Goal: Task Accomplishment & Management: Complete application form

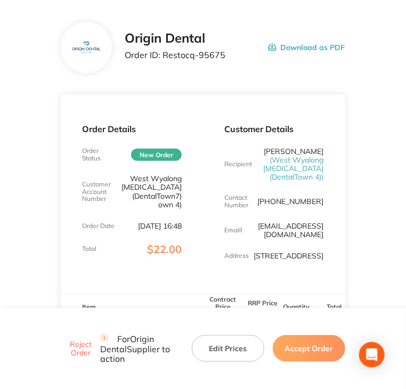
scroll to position [53, 0]
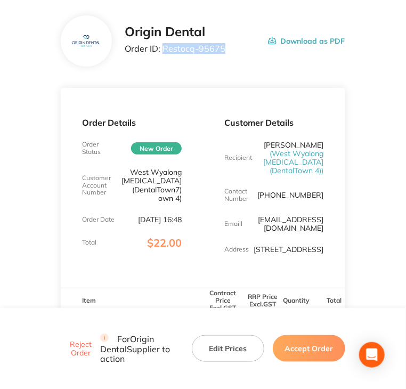
drag, startPoint x: 223, startPoint y: 49, endPoint x: 162, endPoint y: 50, distance: 61.9
click at [162, 50] on div "Origin Dental Order ID: Restocq- 95675 Download as PDF" at bounding box center [235, 41] width 220 height 33
copy p "Restocq- 95675"
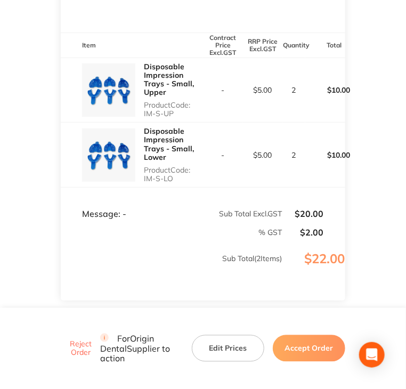
scroll to position [320, 0]
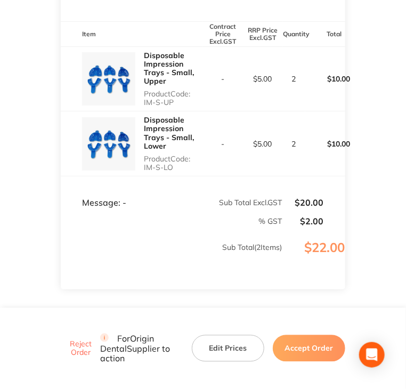
click at [140, 108] on div "Disposable Impression Trays - Small, Upper Product Code: IM-S-UP" at bounding box center [132, 79] width 142 height 65
copy p "IM-S-UP"
drag, startPoint x: 173, startPoint y: 177, endPoint x: 147, endPoint y: 182, distance: 26.2
click at [147, 176] on div "Disposable Impression Trays - Small, Lower Product Code: IM-S-LO" at bounding box center [173, 143] width 59 height 65
click at [143, 176] on div "Disposable Impression Trays - Small, Lower Product Code: IM-S-LO" at bounding box center [132, 143] width 142 height 65
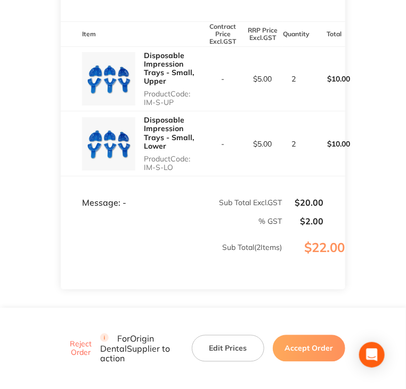
drag, startPoint x: 143, startPoint y: 178, endPoint x: 167, endPoint y: 178, distance: 24.0
click at [167, 176] on div "Disposable Impression Trays - Small, Lower Product Code: IM-S-LO" at bounding box center [132, 143] width 142 height 65
copy p "IM-S-LO"
click at [289, 346] on button "Accept Order" at bounding box center [309, 348] width 73 height 27
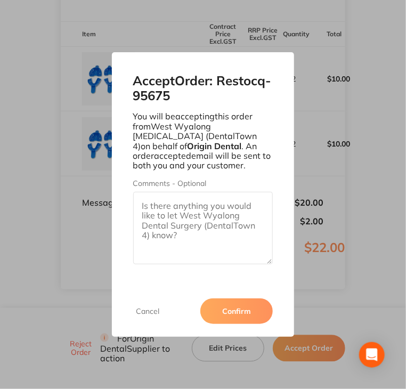
click at [194, 212] on textarea "Comments - Optional" at bounding box center [203, 228] width 140 height 73
paste textarea "SO-00001092"
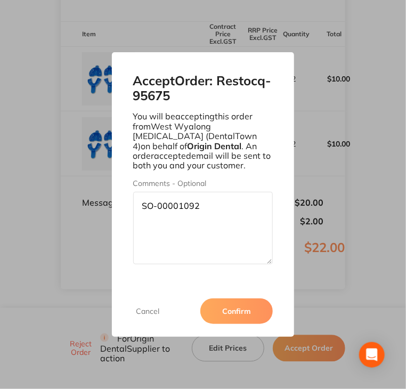
type textarea "SO-00001092"
click at [215, 305] on button "Confirm" at bounding box center [237, 312] width 73 height 26
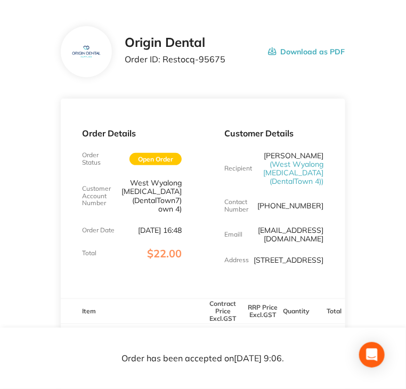
scroll to position [0, 0]
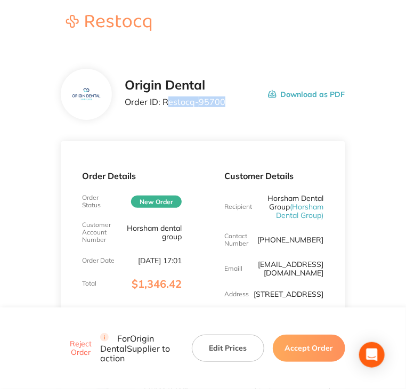
drag, startPoint x: 222, startPoint y: 103, endPoint x: 171, endPoint y: 109, distance: 51.5
click at [167, 107] on p "Order ID: Restocq- 95700" at bounding box center [175, 102] width 101 height 10
copy p "estocq- 95700"
copy p "Restocq- 95700"
drag, startPoint x: 164, startPoint y: 105, endPoint x: 226, endPoint y: 107, distance: 61.4
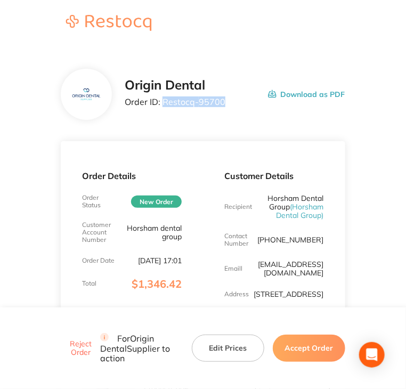
click at [226, 107] on div "Origin Dental Order ID: Restocq- 95700 Download as PDF" at bounding box center [235, 94] width 220 height 33
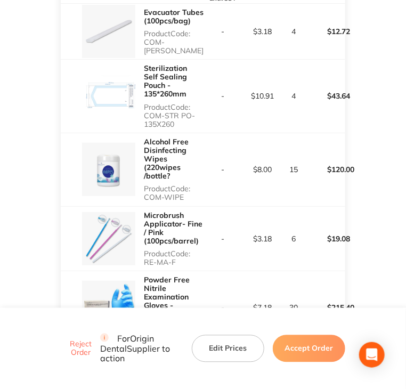
scroll to position [320, 0]
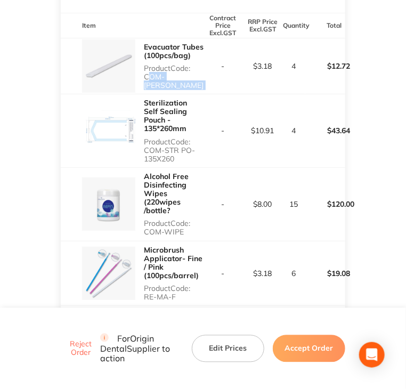
copy p "COM-EVACU TIP"
drag, startPoint x: 143, startPoint y: 82, endPoint x: 207, endPoint y: 81, distance: 64.0
click at [207, 81] on tr "Evacuator Tubes (100pcs/bag) Product Code: COM-EVACU TIP - $3.18 4 $12.72" at bounding box center [203, 66] width 284 height 56
copy p "COM-STR PO-135X260"
drag, startPoint x: 143, startPoint y: 138, endPoint x: 177, endPoint y: 150, distance: 35.6
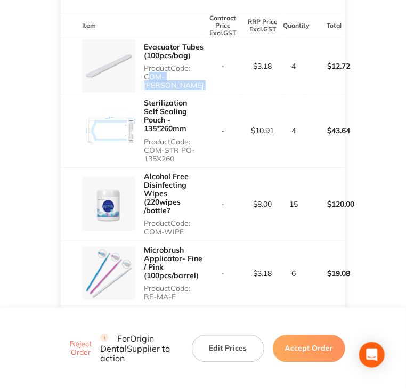
click at [177, 150] on p "Product Code: COM-STR PO-135X260" at bounding box center [173, 151] width 59 height 26
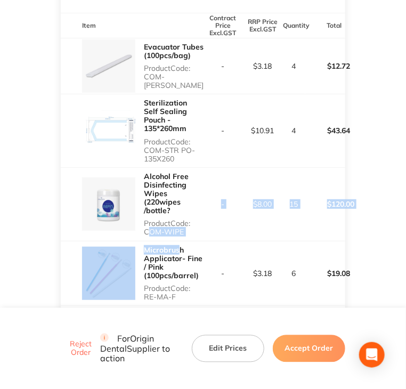
drag, startPoint x: 144, startPoint y: 225, endPoint x: 218, endPoint y: 220, distance: 74.3
copy tbody "COM-WIPE - $8.00 15 $120.00 Microbrus"
drag, startPoint x: 166, startPoint y: 227, endPoint x: 158, endPoint y: 227, distance: 7.5
click at [166, 227] on div "Alcohol Free Disinfecting Wipes (220wipes /bottle? Product Code: COM-WIPE" at bounding box center [173, 204] width 59 height 73
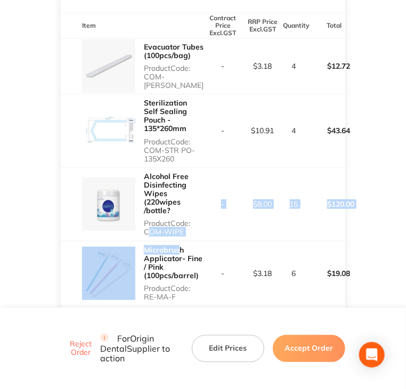
click at [145, 223] on p "Product Code: COM-WIPE" at bounding box center [173, 227] width 59 height 17
click at [213, 223] on td "-" at bounding box center [223, 204] width 40 height 74
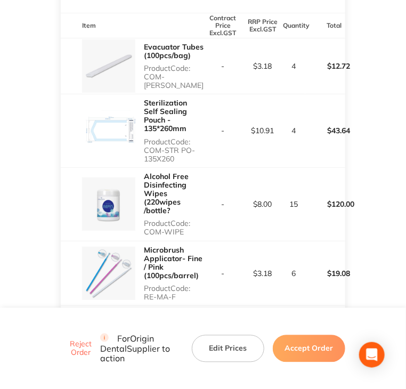
click at [180, 227] on div "Alcohol Free Disinfecting Wipes (220wipes /bottle? Product Code: COM-WIPE" at bounding box center [173, 204] width 59 height 73
drag, startPoint x: 182, startPoint y: 225, endPoint x: 144, endPoint y: 226, distance: 38.4
click at [144, 226] on div "Alcohol Free Disinfecting Wipes (220wipes /bottle? Product Code: COM-WIPE" at bounding box center [173, 204] width 59 height 73
copy p "COM-WIPE"
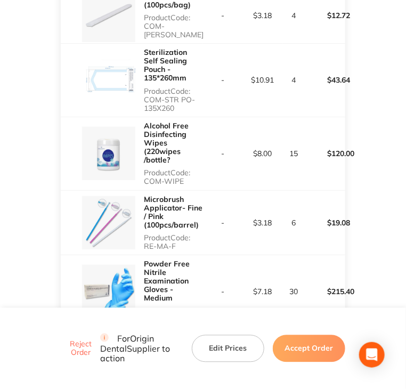
scroll to position [373, 0]
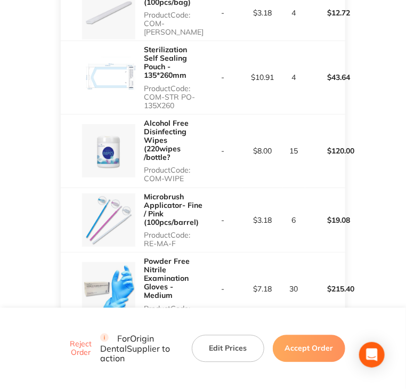
copy p "RE-MA-F"
drag, startPoint x: 144, startPoint y: 233, endPoint x: 181, endPoint y: 234, distance: 37.3
click at [181, 234] on p "Product Code: RE-MA-F" at bounding box center [173, 239] width 59 height 17
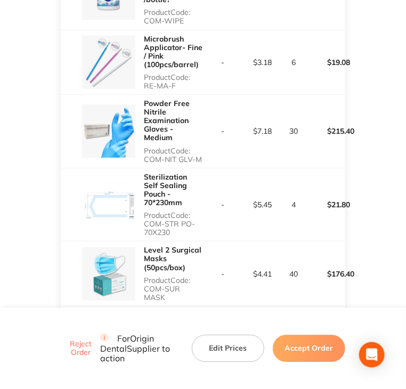
scroll to position [533, 0]
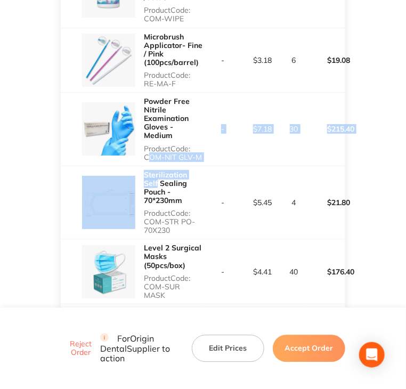
drag, startPoint x: 147, startPoint y: 146, endPoint x: 203, endPoint y: 161, distance: 58.0
click at [203, 161] on tbody "Evacuator Tubes (100pcs/bag) Product Code: COM-EVACU TIP - $3.18 4 $12.72 Steri…" at bounding box center [203, 350] width 284 height 1050
copy tbody "COM-NIT GLV-M - $7.18 30 $215.40 Sterilization Self"
drag, startPoint x: 223, startPoint y: 143, endPoint x: 197, endPoint y: 149, distance: 26.9
click at [223, 143] on td "-" at bounding box center [223, 130] width 40 height 74
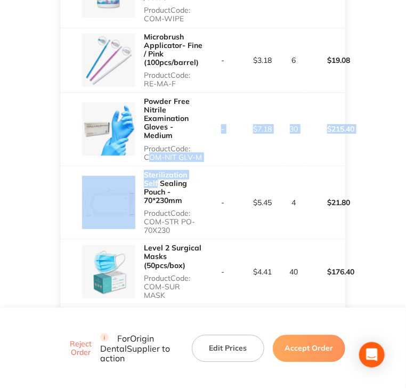
click at [171, 147] on p "Product Code: COM-NIT GLV-M" at bounding box center [173, 153] width 59 height 17
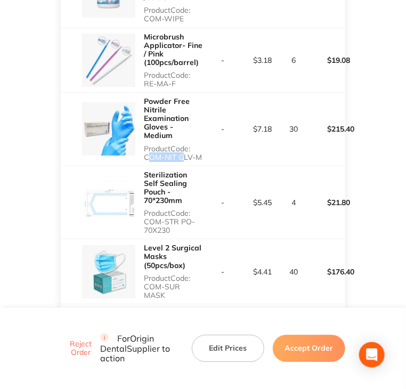
drag, startPoint x: 142, startPoint y: 154, endPoint x: 181, endPoint y: 152, distance: 39.0
click at [180, 153] on div "Powder Free Nitrile Examination Gloves - Medium Product Code: COM-NIT GLV-M" at bounding box center [132, 129] width 142 height 73
click at [151, 145] on p "Product Code: COM-NIT GLV-M" at bounding box center [173, 153] width 59 height 17
click at [145, 146] on p "Product Code: COM-NIT GLV-M" at bounding box center [173, 153] width 59 height 17
drag, startPoint x: 143, startPoint y: 147, endPoint x: 201, endPoint y: 143, distance: 57.7
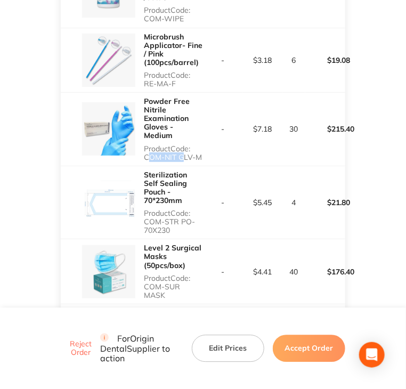
click at [201, 143] on div "Powder Free Nitrile Examination Gloves - Medium Product Code: COM-NIT GLV-M" at bounding box center [132, 129] width 142 height 73
copy p "COM-NIT GLV-M"
copy p "COM-STR PO-70X230"
drag, startPoint x: 143, startPoint y: 201, endPoint x: 175, endPoint y: 212, distance: 33.2
click at [175, 212] on p "Product Code: COM-STR PO-70X230" at bounding box center [173, 222] width 59 height 26
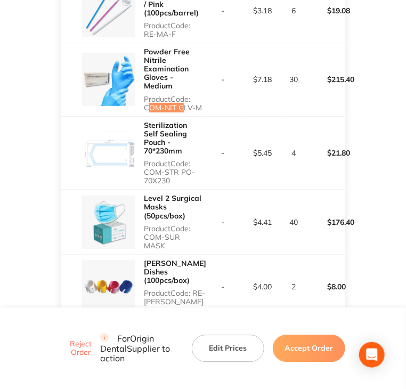
scroll to position [587, 0]
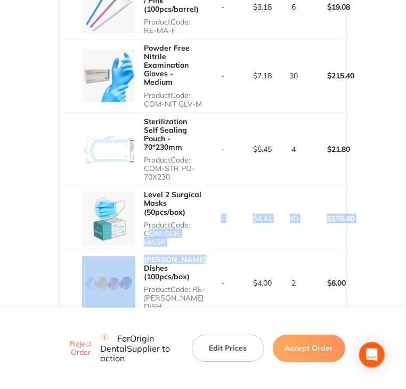
drag, startPoint x: 145, startPoint y: 214, endPoint x: 202, endPoint y: 222, distance: 57.1
click at [202, 222] on tbody "Evacuator Tubes (100pcs/bag) Product Code: COM-EVACU TIP - $3.18 4 $12.72 Steri…" at bounding box center [203, 296] width 284 height 1050
click at [205, 217] on td "-" at bounding box center [223, 218] width 40 height 65
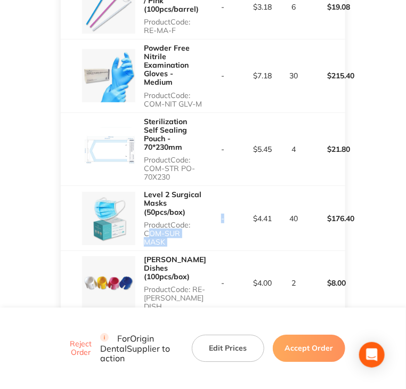
drag, startPoint x: 205, startPoint y: 216, endPoint x: 148, endPoint y: 216, distance: 57.6
click at [148, 216] on tr "Level 2 Surgical Masks (50pcs/box) Product Code: COM-SUR MASK - $4.41 40 $176.40" at bounding box center [203, 218] width 284 height 65
click at [147, 221] on p "Product Code: COM-SUR MASK" at bounding box center [173, 234] width 59 height 26
drag, startPoint x: 146, startPoint y: 216, endPoint x: 211, endPoint y: 213, distance: 64.6
click at [211, 213] on tr "Level 2 Surgical Masks (50pcs/box) Product Code: COM-SUR MASK - $4.41 40 $176.40" at bounding box center [203, 218] width 284 height 65
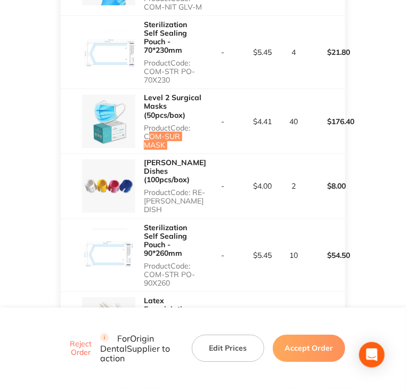
scroll to position [693, 0]
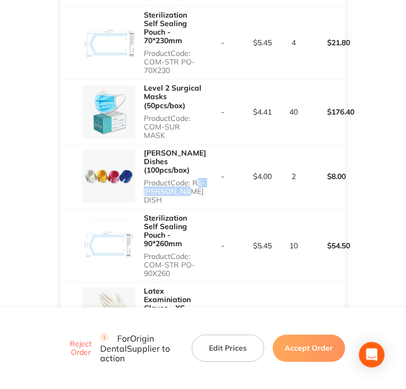
drag, startPoint x: 145, startPoint y: 157, endPoint x: 194, endPoint y: 158, distance: 48.6
click at [194, 179] on p "Product Code: RE-DAPP DISH" at bounding box center [175, 192] width 62 height 26
click at [201, 179] on p "Product Code: RE-DAPP DISH" at bounding box center [175, 192] width 62 height 26
drag, startPoint x: 147, startPoint y: 156, endPoint x: 205, endPoint y: 159, distance: 58.7
click at [205, 159] on tr "Dappen Dishes (100pcs/box) Product Code: RE-DAPP DISH - $4.00 2 $8.00" at bounding box center [203, 176] width 284 height 65
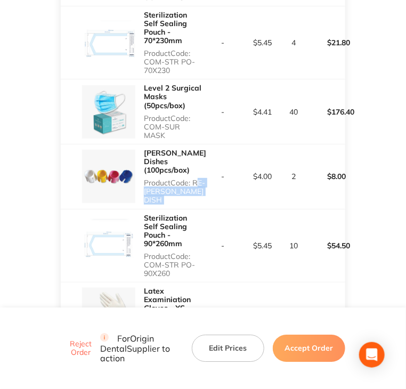
drag, startPoint x: 145, startPoint y: 218, endPoint x: 171, endPoint y: 227, distance: 27.2
click at [171, 252] on p "Product Code: COM-STR PO-90X260" at bounding box center [173, 265] width 59 height 26
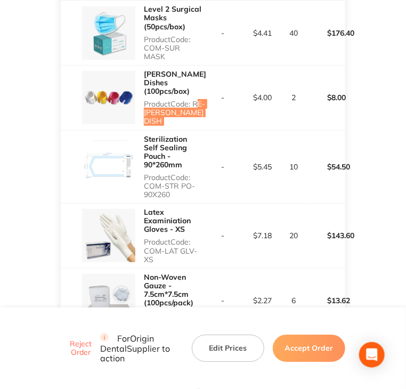
scroll to position [800, 0]
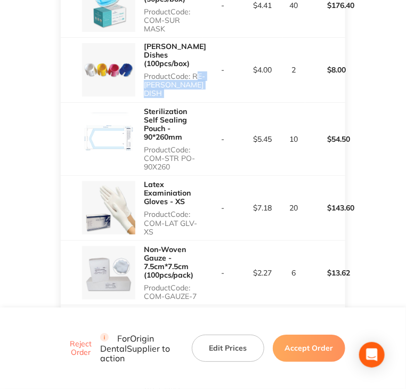
drag, startPoint x: 149, startPoint y: 173, endPoint x: 153, endPoint y: 182, distance: 9.3
click at [153, 210] on p "Product Code: COM-LAT GLV- XS" at bounding box center [173, 223] width 59 height 26
click at [144, 210] on p "Product Code: COM-LAT GLV- XS" at bounding box center [173, 223] width 59 height 26
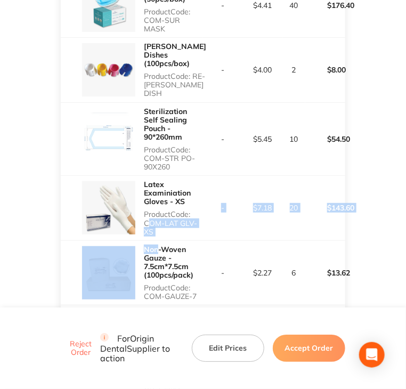
drag, startPoint x: 145, startPoint y: 175, endPoint x: 149, endPoint y: 194, distance: 19.3
click at [149, 194] on tbody "Evacuator Tubes (100pcs/bag) Product Code: COM-EVACU TIP - $3.18 4 $12.72 Steri…" at bounding box center [203, 83] width 284 height 1050
click at [148, 210] on p "Product Code: COM-LAT GLV- XS" at bounding box center [173, 223] width 59 height 26
drag, startPoint x: 144, startPoint y: 173, endPoint x: 154, endPoint y: 182, distance: 12.8
click at [154, 210] on p "Product Code: COM-LAT GLV- XS" at bounding box center [173, 223] width 59 height 26
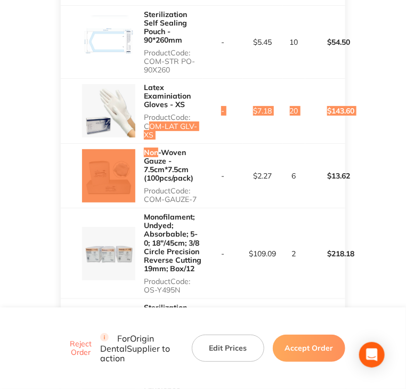
scroll to position [907, 0]
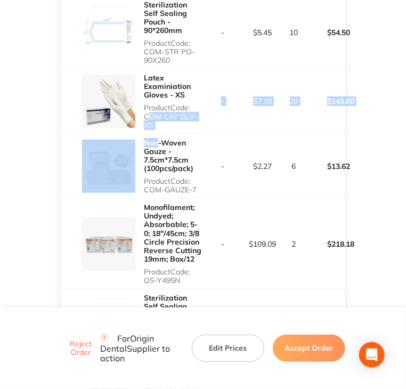
drag, startPoint x: 146, startPoint y: 143, endPoint x: 198, endPoint y: 138, distance: 52.5
click at [198, 177] on p "Product Code: COM-GAUZE-7" at bounding box center [173, 185] width 59 height 17
drag, startPoint x: 147, startPoint y: 233, endPoint x: 181, endPoint y: 233, distance: 34.1
click at [181, 268] on p "Product Code: OS-Y495N" at bounding box center [173, 276] width 59 height 17
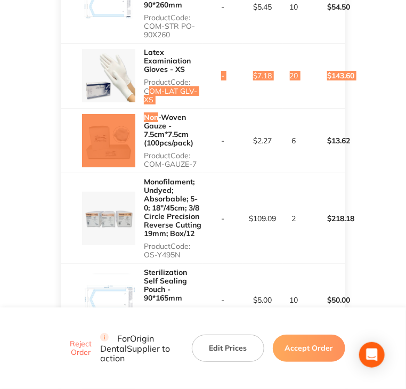
scroll to position [1013, 0]
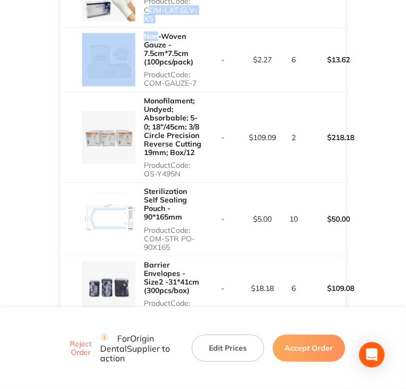
drag, startPoint x: 144, startPoint y: 183, endPoint x: 174, endPoint y: 190, distance: 31.3
click at [174, 226] on p "Product Code: COM-STR PO-90X165" at bounding box center [173, 239] width 59 height 26
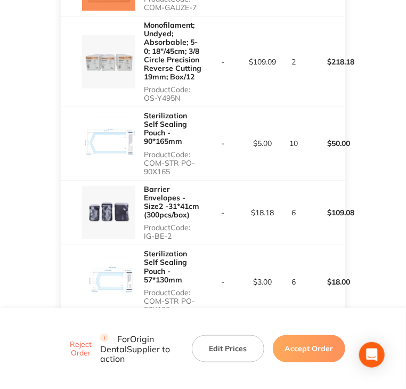
scroll to position [1120, 0]
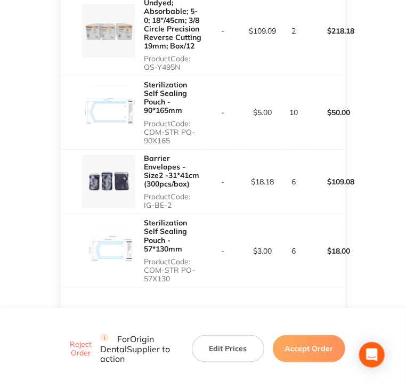
drag, startPoint x: 143, startPoint y: 148, endPoint x: 173, endPoint y: 151, distance: 30.1
click at [173, 151] on div "Barrier Envelopes - Size2 -31*41cm (300pcs/box) Product Code: IG-BE-2" at bounding box center [132, 182] width 142 height 65
drag, startPoint x: 143, startPoint y: 203, endPoint x: 172, endPoint y: 215, distance: 31.1
click at [172, 215] on div "Sterilization Self Sealing Pouch - 57*130mm Product Code: COM-STR PO-57X130" at bounding box center [132, 250] width 142 height 73
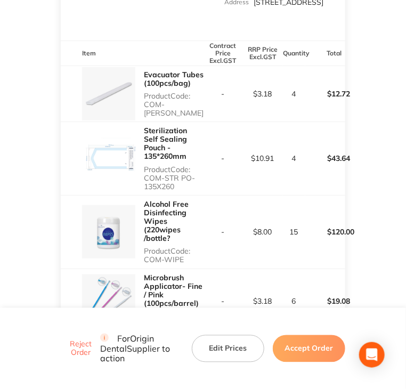
scroll to position [267, 0]
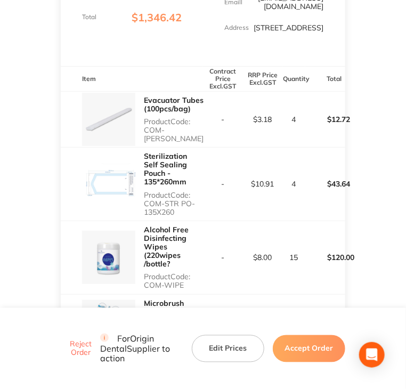
click at [313, 351] on button "Accept Order" at bounding box center [309, 348] width 73 height 27
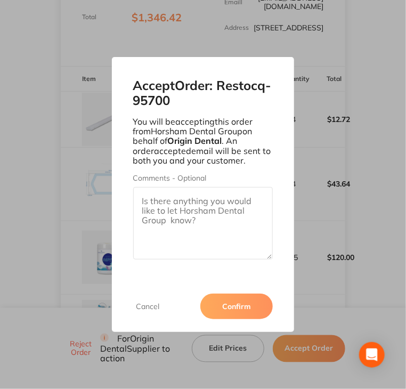
click at [224, 252] on textarea "Comments - Optional" at bounding box center [203, 223] width 140 height 73
paste textarea "SO-00001093"
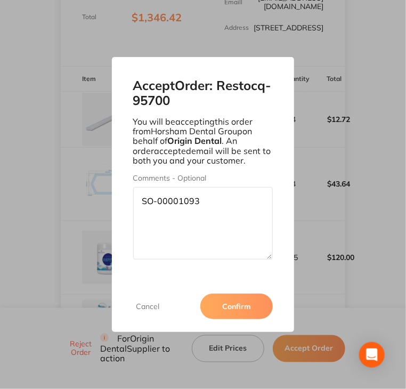
type textarea "SO-00001093"
click at [235, 308] on button "Confirm" at bounding box center [237, 307] width 73 height 26
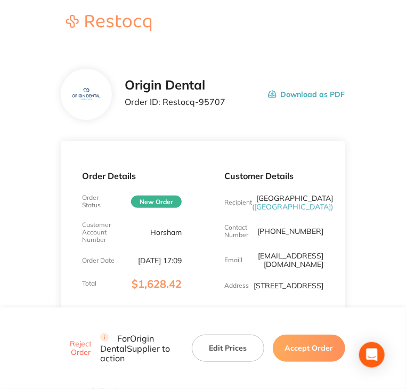
click at [330, 349] on button "Accept Order" at bounding box center [309, 348] width 73 height 27
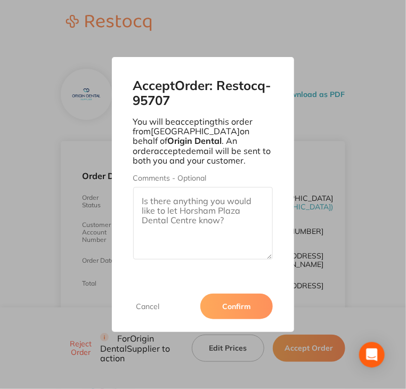
drag, startPoint x: 212, startPoint y: 204, endPoint x: 213, endPoint y: 210, distance: 6.6
click at [212, 204] on textarea "Comments - Optional" at bounding box center [203, 223] width 140 height 73
paste textarea "SO-00001094"
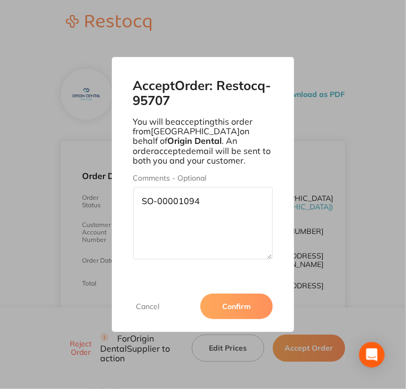
type textarea "SO-00001094"
click at [260, 308] on button "Confirm" at bounding box center [237, 307] width 73 height 26
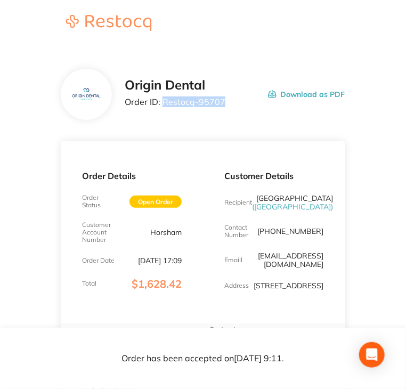
copy p "Restocq- 95707"
drag, startPoint x: 222, startPoint y: 102, endPoint x: 166, endPoint y: 116, distance: 57.7
click at [164, 116] on div "Origin Dental Order ID: Restocq- 95707 Download as PDF" at bounding box center [203, 94] width 284 height 51
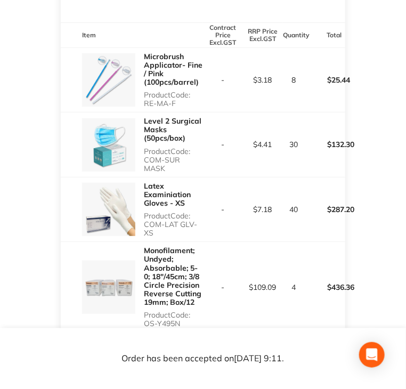
scroll to position [312, 0]
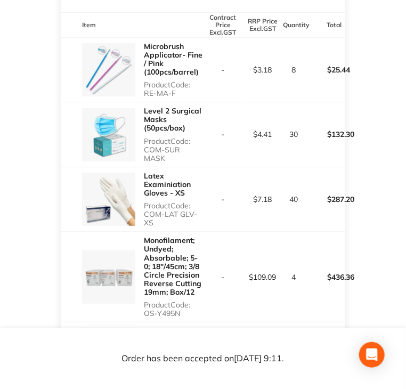
drag, startPoint x: 145, startPoint y: 119, endPoint x: 179, endPoint y: 122, distance: 34.2
click at [179, 98] on p "Product Code: RE-MA-F" at bounding box center [173, 89] width 59 height 17
copy p "RE-MA-F"
drag, startPoint x: 146, startPoint y: 175, endPoint x: 202, endPoint y: 173, distance: 55.5
click at [202, 163] on p "Product Code: COM-SUR MASK" at bounding box center [173, 150] width 59 height 26
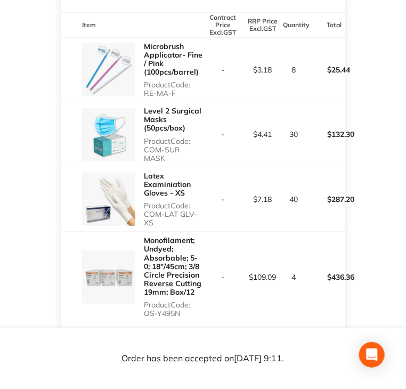
copy p "COM-SUR MASK"
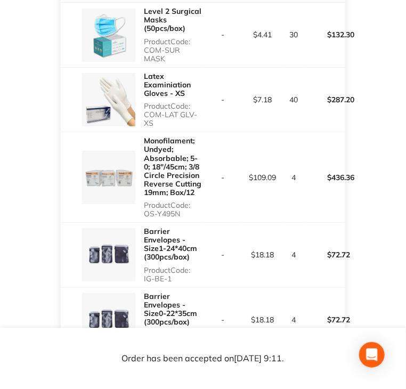
scroll to position [419, 0]
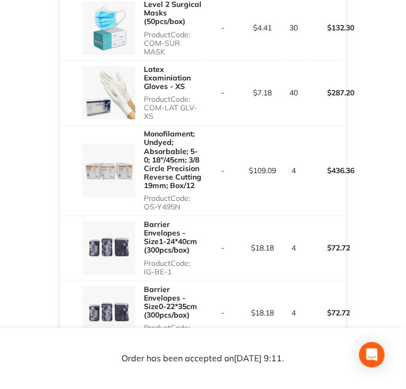
drag, startPoint x: 145, startPoint y: 123, endPoint x: 155, endPoint y: 134, distance: 14.8
click at [155, 121] on p "Product Code: COM-LAT GLV- XS" at bounding box center [173, 108] width 59 height 26
copy p "COM-LAT GLV- XS"
copy p "OS-Y495N"
drag, startPoint x: 141, startPoint y: 223, endPoint x: 185, endPoint y: 223, distance: 44.3
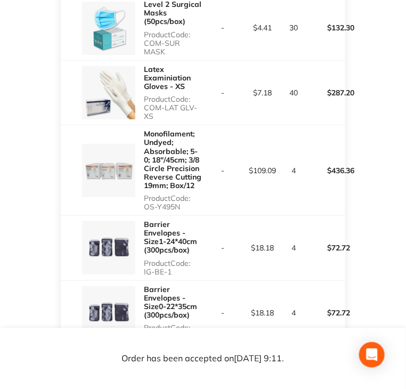
click at [185, 215] on div "Monofilament; Undyed; Absorbable; 5-0; 18″/45cm; 3/8 Circle Precision Reverse C…" at bounding box center [132, 170] width 142 height 90
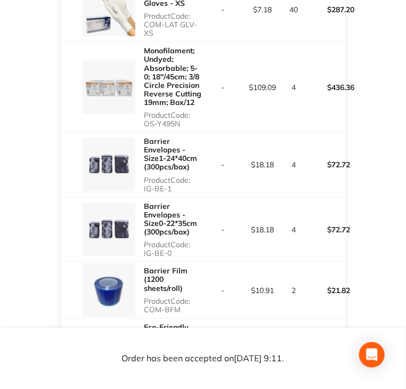
scroll to position [525, 0]
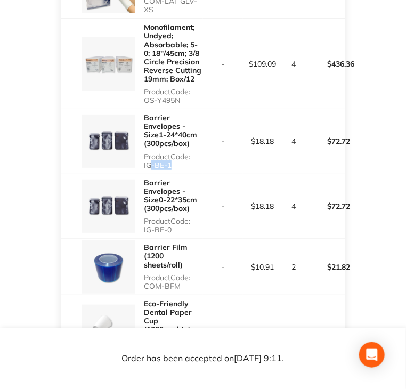
drag, startPoint x: 146, startPoint y: 180, endPoint x: 157, endPoint y: 186, distance: 11.9
click at [169, 170] on p "Product Code: IG-BE-1" at bounding box center [173, 161] width 59 height 17
click at [145, 170] on p "Product Code: IG-BE-1" at bounding box center [173, 161] width 59 height 17
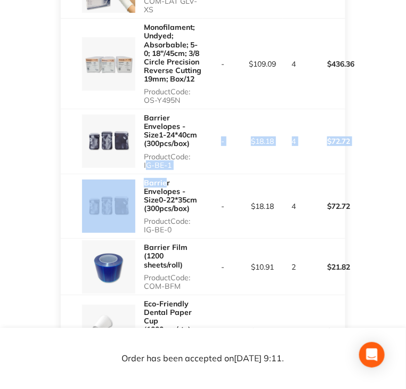
copy tbody "IG-BE-1 - $18.18 4 $72.72 Barrie"
drag, startPoint x: 141, startPoint y: 182, endPoint x: 165, endPoint y: 193, distance: 26.3
click at [165, 193] on tbody "Microbrush Applicator- Fine / Pink (100pcs/barrel) Product Code: RE-MA-F - $3.1…" at bounding box center [203, 128] width 284 height 609
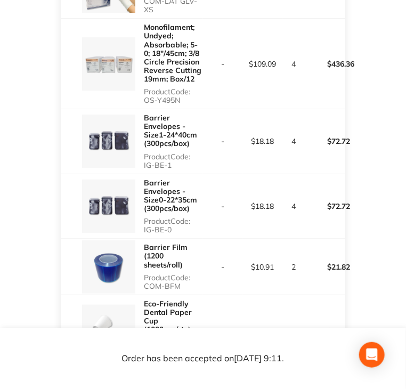
click at [247, 197] on td "$18.18" at bounding box center [263, 206] width 40 height 65
copy p "IG-BE-1"
drag, startPoint x: 182, startPoint y: 185, endPoint x: 143, endPoint y: 187, distance: 38.5
click at [144, 174] on div "Barrier Envelopes - Size1-24*40cm (300pcs/box) Product Code: IG-BE-1" at bounding box center [173, 141] width 59 height 65
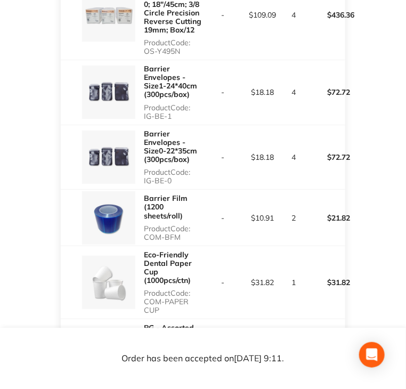
scroll to position [579, 0]
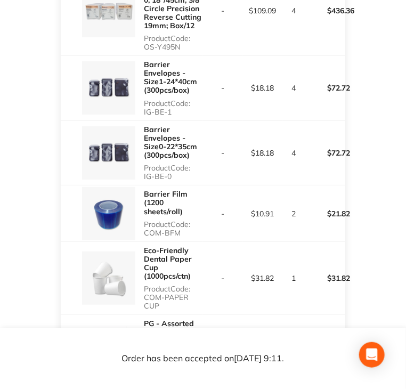
copy p "IG-BE-0"
drag, startPoint x: 144, startPoint y: 193, endPoint x: 173, endPoint y: 195, distance: 28.9
click at [173, 181] on p "Product Code: IG-BE-0" at bounding box center [173, 172] width 59 height 17
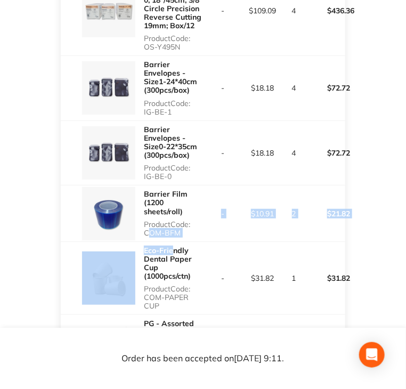
copy tbody "COM-BFM - $10.91 2 $21.82 Eco-Frie"
drag, startPoint x: 144, startPoint y: 250, endPoint x: 172, endPoint y: 261, distance: 30.2
click at [172, 261] on tbody "Microbrush Applicator- Fine / Pink (100pcs/barrel) Product Code: RE-MA-F - $3.1…" at bounding box center [203, 75] width 284 height 609
click at [149, 237] on p "Product Code: COM-BFM" at bounding box center [173, 228] width 59 height 17
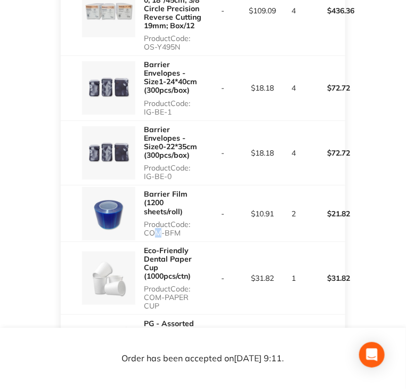
click at [153, 237] on p "Product Code: COM-BFM" at bounding box center [173, 228] width 59 height 17
click at [149, 237] on p "Product Code: COM-BFM" at bounding box center [173, 228] width 59 height 17
click at [147, 237] on p "Product Code: COM-BFM" at bounding box center [173, 228] width 59 height 17
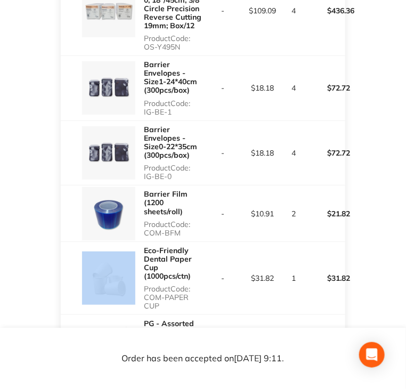
click at [139, 259] on div "Eco-Friendly Dental Paper Cup (1000pcs/ctn) Product Code: COM-PAPER CUP" at bounding box center [132, 278] width 142 height 73
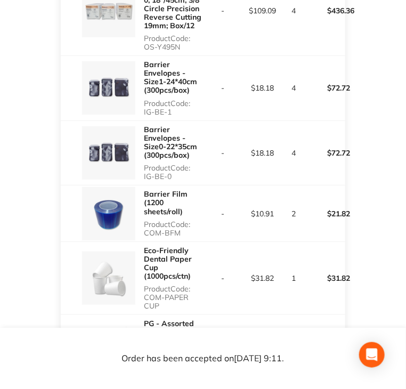
click at [144, 237] on p "Product Code: COM-BFM" at bounding box center [173, 228] width 59 height 17
drag, startPoint x: 143, startPoint y: 249, endPoint x: 180, endPoint y: 254, distance: 36.7
click at [180, 241] on div "Barrier Film (1200 sheets/roll) Product Code: COM-BFM" at bounding box center [173, 213] width 59 height 55
copy p "COM-BFM"
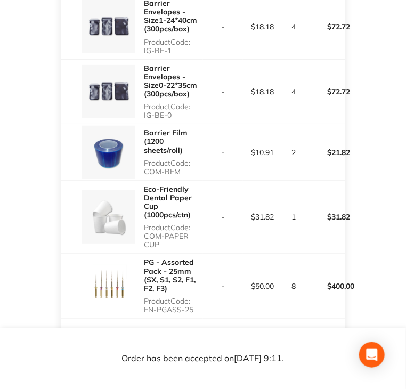
scroll to position [685, 0]
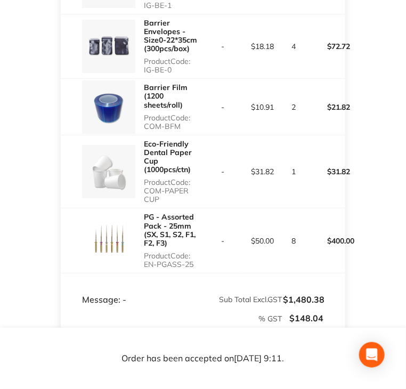
drag, startPoint x: 145, startPoint y: 208, endPoint x: 161, endPoint y: 218, distance: 18.5
click at [161, 204] on p "Product Code: COM-PAPER CUP" at bounding box center [173, 191] width 59 height 26
drag, startPoint x: 144, startPoint y: 281, endPoint x: 197, endPoint y: 286, distance: 53.7
click at [197, 273] on div "PG - Assorted Pack - 25mm (SX, S1, S2, F1, F2, F3) Product Code: EN-PGASS-25" at bounding box center [173, 241] width 59 height 65
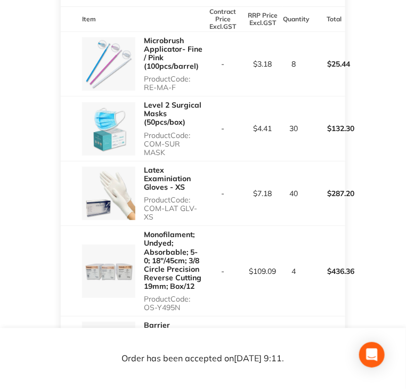
scroll to position [259, 0]
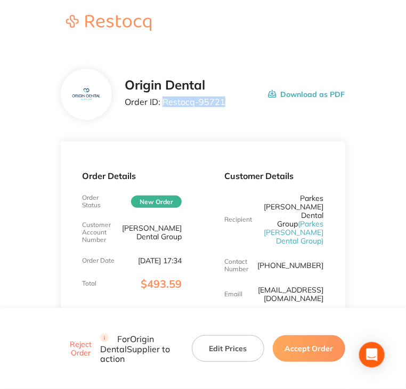
copy p "Restocq- 95721"
drag, startPoint x: 222, startPoint y: 99, endPoint x: 165, endPoint y: 104, distance: 57.3
click at [165, 104] on p "Order ID: Restocq- 95721" at bounding box center [175, 102] width 101 height 10
click at [311, 353] on button "Accept Order" at bounding box center [309, 348] width 73 height 27
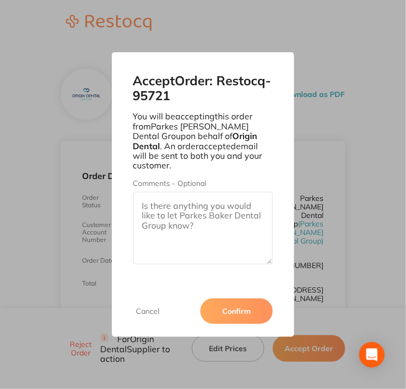
click at [215, 215] on textarea "Comments - Optional" at bounding box center [203, 228] width 140 height 73
paste textarea "SO-00001095"
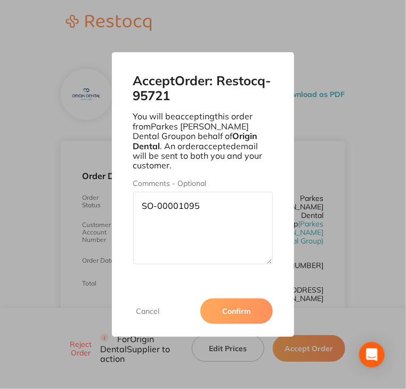
type textarea "SO-00001095"
click at [254, 314] on button "Confirm" at bounding box center [237, 312] width 73 height 26
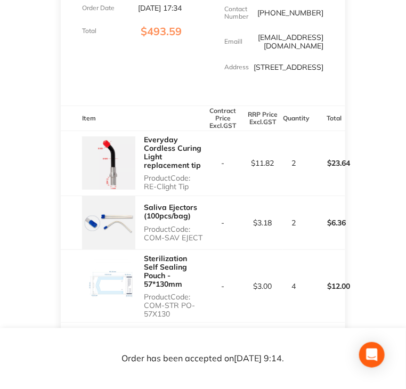
scroll to position [237, 0]
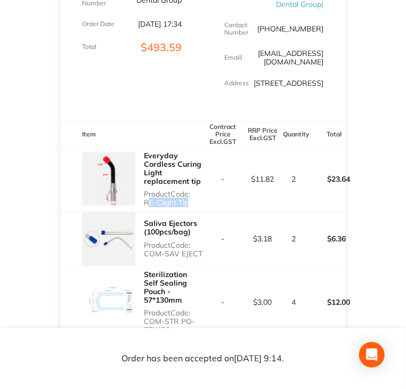
drag, startPoint x: 145, startPoint y: 187, endPoint x: 187, endPoint y: 190, distance: 41.8
click at [187, 190] on div "Everyday Cordless Curing Light replacement tip Product Code: RE-Clight Tip" at bounding box center [173, 179] width 59 height 65
copy p "RE-Clight Ti"
click at [187, 190] on p "Product Code: RE-Clight Tip" at bounding box center [173, 198] width 59 height 17
drag, startPoint x: 188, startPoint y: 187, endPoint x: 144, endPoint y: 190, distance: 43.8
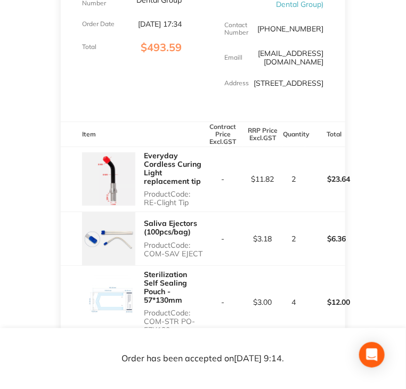
click at [144, 190] on p "Product Code: RE-Clight Tip" at bounding box center [173, 198] width 59 height 17
copy p "RE-Clight Tip"
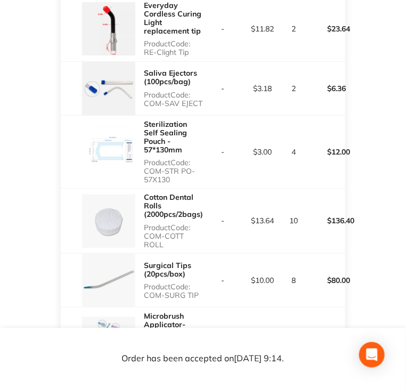
scroll to position [397, 0]
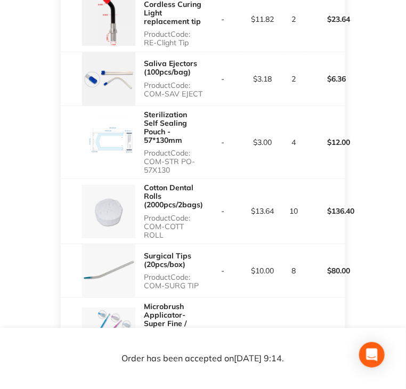
copy p "COM-SAV EJECT"
drag, startPoint x: 145, startPoint y: 75, endPoint x: 201, endPoint y: 77, distance: 56.0
click at [201, 81] on p "Product Code: COM-SAV EJECT" at bounding box center [173, 89] width 59 height 17
drag, startPoint x: 143, startPoint y: 133, endPoint x: 173, endPoint y: 148, distance: 33.4
click at [173, 148] on div "Sterilization Self Sealing Pouch - 57*130mm Product Code: COM-STR PO-57X130" at bounding box center [132, 142] width 142 height 73
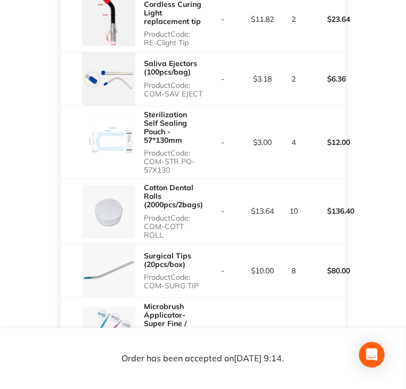
copy p "COM-STR PO-57X130"
copy p "COM-COTT ROLL"
drag, startPoint x: 145, startPoint y: 199, endPoint x: 165, endPoint y: 209, distance: 21.9
click at [165, 214] on p "Product Code: COM-COTT ROLL" at bounding box center [173, 227] width 59 height 26
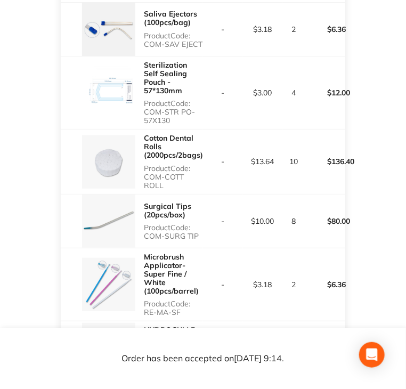
scroll to position [450, 0]
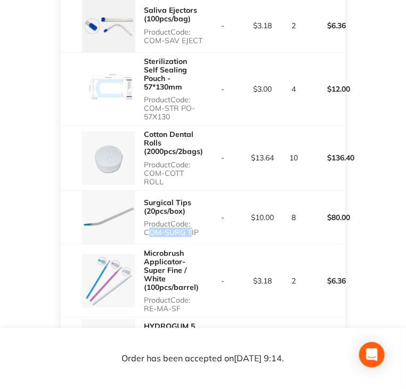
drag, startPoint x: 146, startPoint y: 205, endPoint x: 190, endPoint y: 204, distance: 43.8
click at [189, 220] on p "Product Code: COM-SURG TIP" at bounding box center [173, 228] width 59 height 17
copy p "COM-SURG TIP"
drag, startPoint x: 199, startPoint y: 203, endPoint x: 145, endPoint y: 206, distance: 53.9
click at [145, 220] on p "Product Code: COM-SURG TIP" at bounding box center [173, 228] width 59 height 17
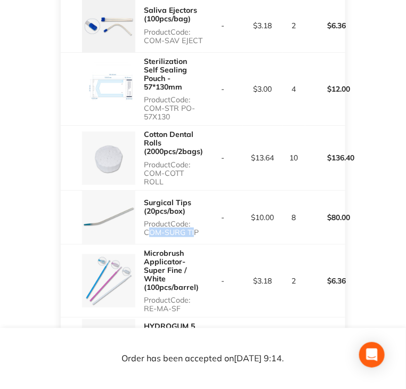
copy p "RE-MA-SF"
drag, startPoint x: 142, startPoint y: 287, endPoint x: 186, endPoint y: 282, distance: 44.0
click at [179, 284] on div "Microbrush Applicator- Super Fine / White (100pcs/barrel) Product Code: RE-MA-SF" at bounding box center [132, 281] width 142 height 73
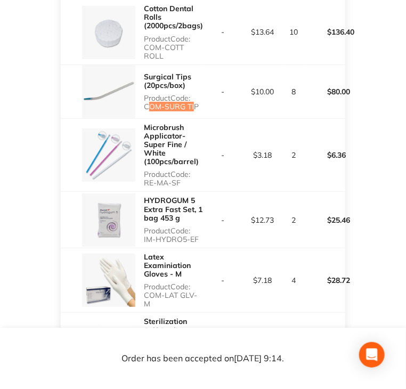
scroll to position [610, 0]
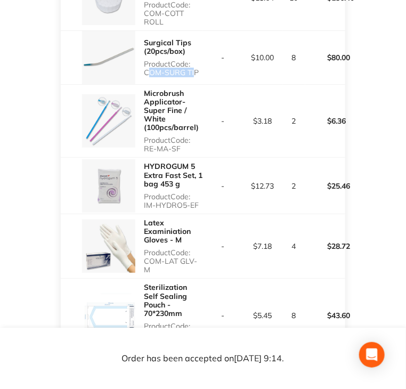
drag, startPoint x: 146, startPoint y: 182, endPoint x: 183, endPoint y: 184, distance: 37.9
click at [198, 193] on p "Product Code: IM-HYDRO5-EF" at bounding box center [173, 201] width 59 height 17
click at [146, 193] on p "Product Code: IM-HYDRO5-EF" at bounding box center [173, 201] width 59 height 17
drag, startPoint x: 145, startPoint y: 180, endPoint x: 198, endPoint y: 178, distance: 52.8
click at [198, 193] on p "Product Code: IM-HYDRO5-EF" at bounding box center [173, 201] width 59 height 17
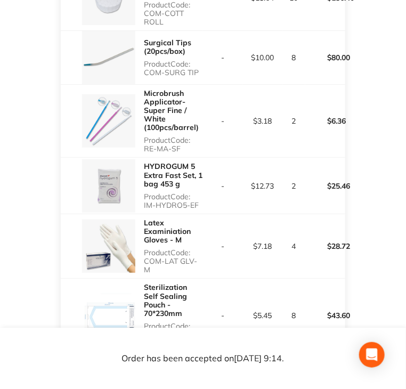
copy p "IM-HYDRO5-EF"
copy p "COM-LAT GLV-M"
drag, startPoint x: 143, startPoint y: 234, endPoint x: 217, endPoint y: 230, distance: 73.7
click at [202, 249] on p "Product Code: COM-LAT GLV-M" at bounding box center [173, 262] width 59 height 26
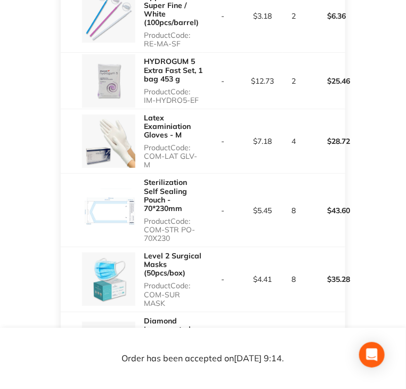
scroll to position [717, 0]
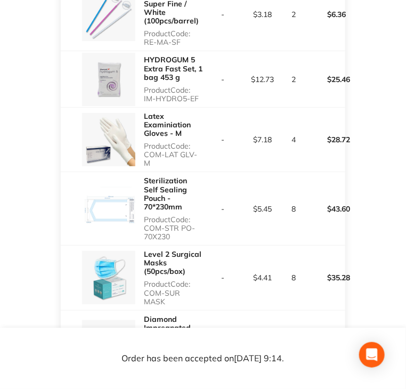
drag, startPoint x: 149, startPoint y: 183, endPoint x: 172, endPoint y: 190, distance: 23.3
click at [172, 215] on p "Product Code: COM-STR PO-70X230" at bounding box center [173, 228] width 59 height 26
click at [143, 185] on div "Sterilization Self Sealing Pouch - 70*230mm Product Code: COM-STR PO-70X230" at bounding box center [132, 208] width 142 height 73
drag, startPoint x: 147, startPoint y: 184, endPoint x: 171, endPoint y: 196, distance: 26.2
click at [171, 215] on p "Product Code: COM-STR PO-70X230" at bounding box center [173, 228] width 59 height 26
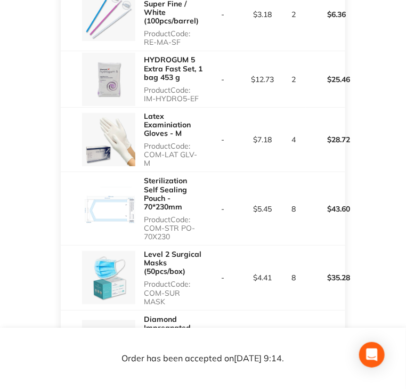
drag, startPoint x: 145, startPoint y: 186, endPoint x: 169, endPoint y: 196, distance: 26.3
click at [169, 215] on p "Product Code: COM-STR PO-70X230" at bounding box center [173, 228] width 59 height 26
drag, startPoint x: 143, startPoint y: 247, endPoint x: 201, endPoint y: 254, distance: 58.6
click at [201, 254] on div "Level 2 Surgical Masks (50pcs/box) Product Code: COM-SUR MASK" at bounding box center [132, 278] width 142 height 65
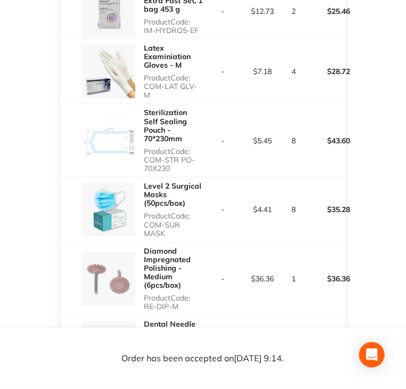
scroll to position [877, 0]
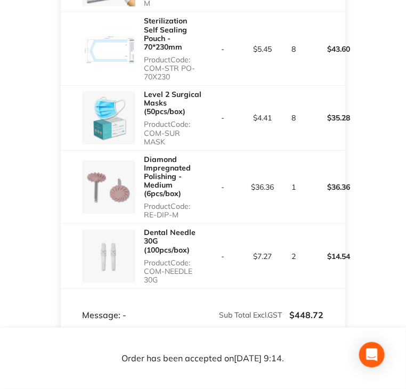
drag, startPoint x: 143, startPoint y: 162, endPoint x: 177, endPoint y: 168, distance: 33.7
click at [177, 168] on div "Diamond Impregnated Polishing - Medium (6pcs/box) Product Code: RE-DIP-M" at bounding box center [173, 187] width 59 height 73
drag, startPoint x: 142, startPoint y: 218, endPoint x: 166, endPoint y: 228, distance: 26.1
click at [166, 228] on div "Dental Needle 30G (100pcs/box) Product Code: COM-NEEDLE 30G" at bounding box center [132, 256] width 142 height 65
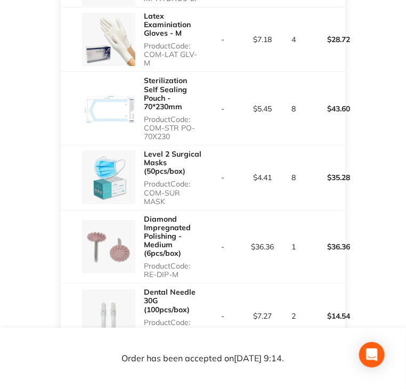
scroll to position [824, 0]
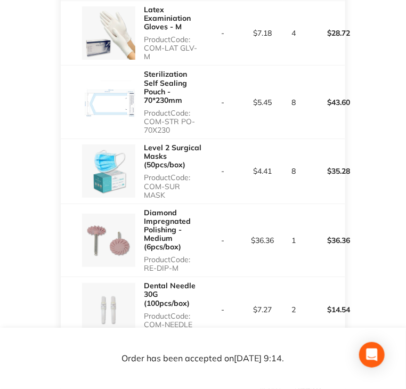
click at [178, 342] on td "Message: -" at bounding box center [132, 358] width 142 height 32
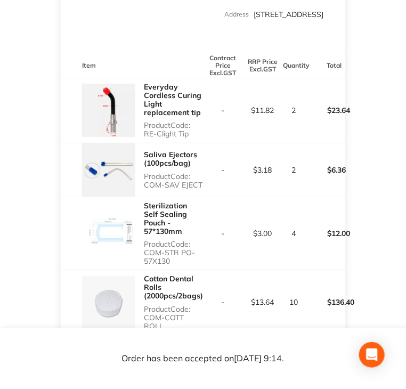
scroll to position [290, 0]
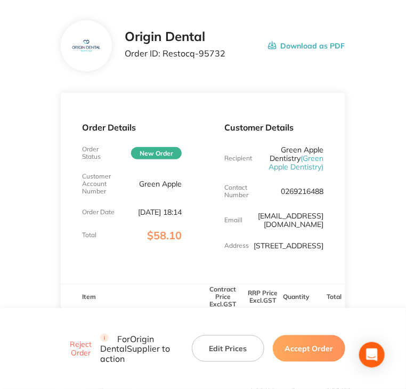
scroll to position [53, 0]
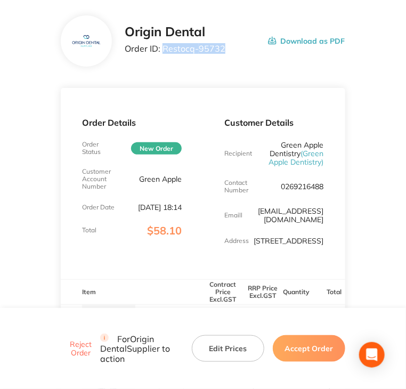
drag, startPoint x: 222, startPoint y: 49, endPoint x: 162, endPoint y: 50, distance: 59.7
click at [162, 50] on p "Order ID: Restocq- 95732" at bounding box center [175, 49] width 101 height 10
copy p "Restocq- 95732"
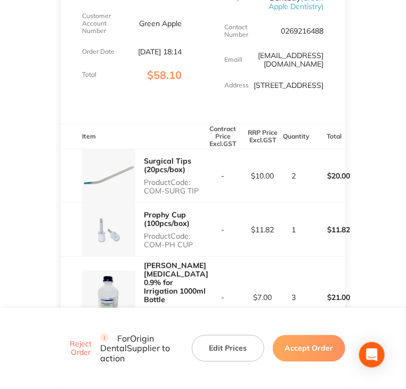
scroll to position [213, 0]
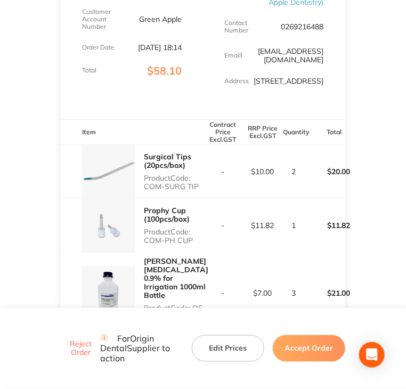
click at [318, 357] on button "Accept Order" at bounding box center [309, 348] width 73 height 27
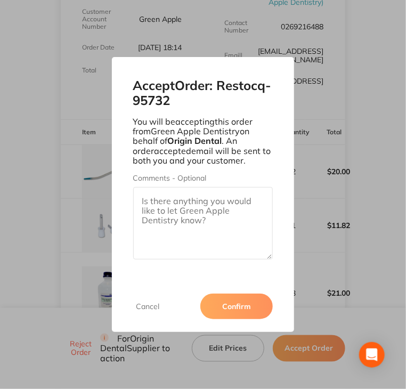
click at [247, 227] on textarea "Comments - Optional" at bounding box center [203, 223] width 140 height 73
paste textarea "SO-00001096"
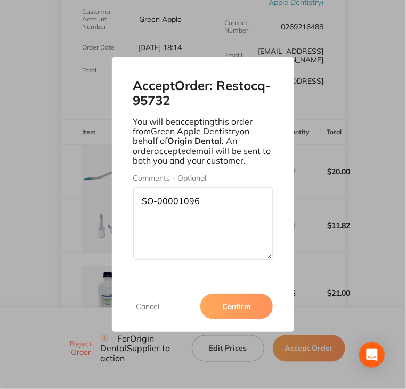
type textarea "SO-00001096"
click at [234, 299] on button "Confirm" at bounding box center [237, 307] width 73 height 26
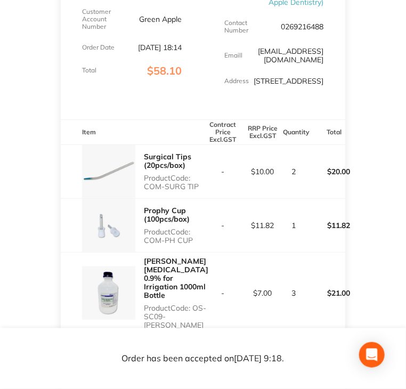
click at [150, 191] on p "Product Code: COM-SURG TIP" at bounding box center [173, 182] width 59 height 17
drag, startPoint x: 146, startPoint y: 197, endPoint x: 201, endPoint y: 194, distance: 55.0
click at [201, 191] on p "Product Code: COM-SURG TIP" at bounding box center [173, 182] width 59 height 17
copy p "COM-SURG TIP"
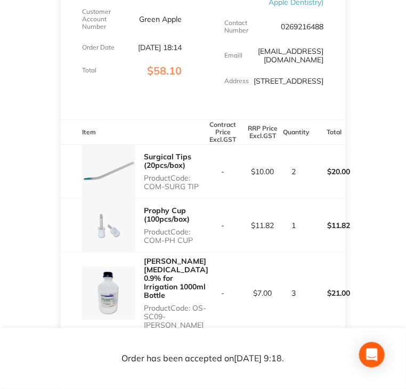
copy p "COM-SURG TIP"
drag, startPoint x: 147, startPoint y: 252, endPoint x: 155, endPoint y: 248, distance: 9.5
click at [155, 245] on p "Product Code: COM-PH CUP" at bounding box center [173, 236] width 59 height 17
drag, startPoint x: 142, startPoint y: 245, endPoint x: 191, endPoint y: 257, distance: 50.1
click at [191, 252] on div "Prophy Cup (100pcs/box) Product Code: COM-PH CUP" at bounding box center [132, 225] width 142 height 53
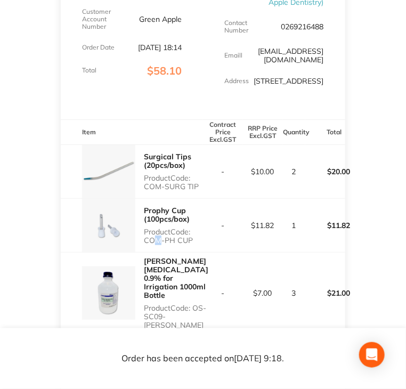
copy p "COM-PH CUP"
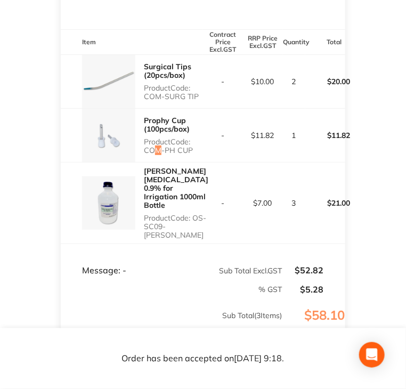
scroll to position [320, 0]
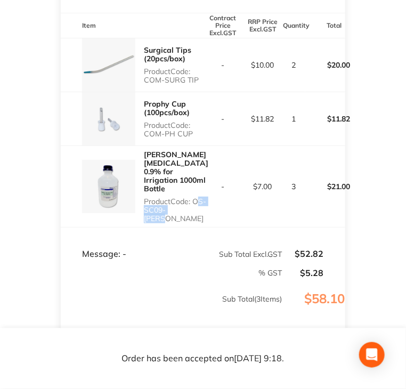
copy p "OS-SC09-[PERSON_NAME]"
drag, startPoint x: 141, startPoint y: 210, endPoint x: 203, endPoint y: 212, distance: 61.9
click at [203, 212] on div "[PERSON_NAME] [MEDICAL_DATA] 0.9% for Irrigation 1000ml Bottle Product Code: OS…" at bounding box center [132, 187] width 142 height 82
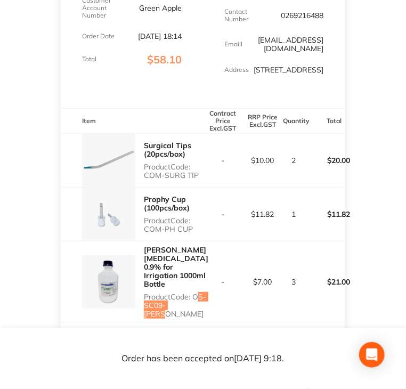
scroll to position [267, 0]
